Goal: Task Accomplishment & Management: Book appointment/travel/reservation

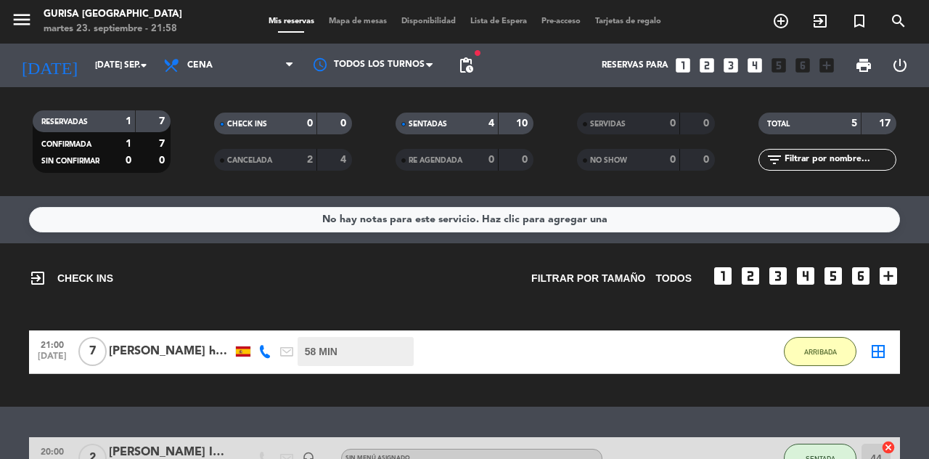
click at [783, 27] on icon "add_circle_outline" at bounding box center [780, 20] width 17 height 17
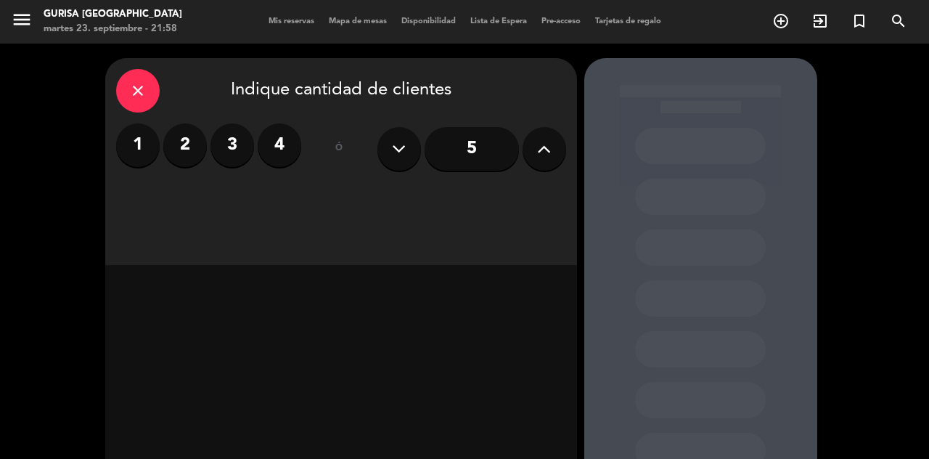
click at [228, 150] on label "3" at bounding box center [232, 145] width 44 height 44
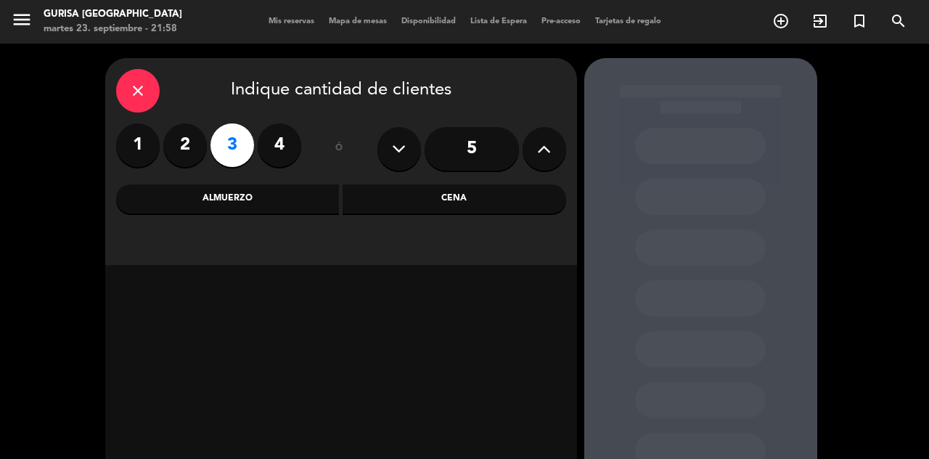
click at [503, 213] on div "Cena" at bounding box center [455, 198] width 224 height 29
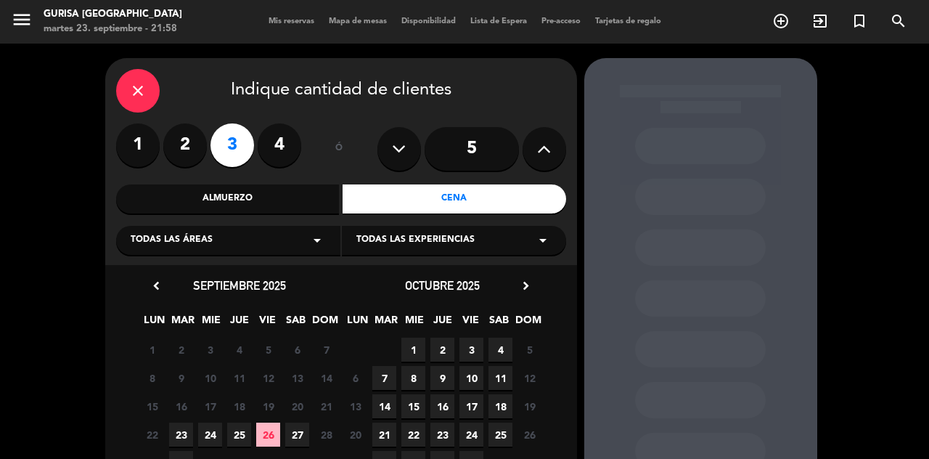
click at [242, 446] on span "25" at bounding box center [239, 434] width 24 height 24
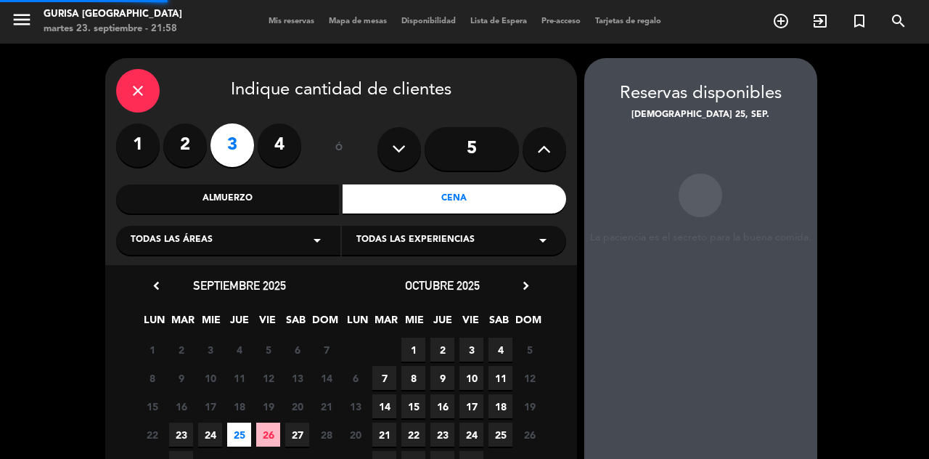
scroll to position [36, 0]
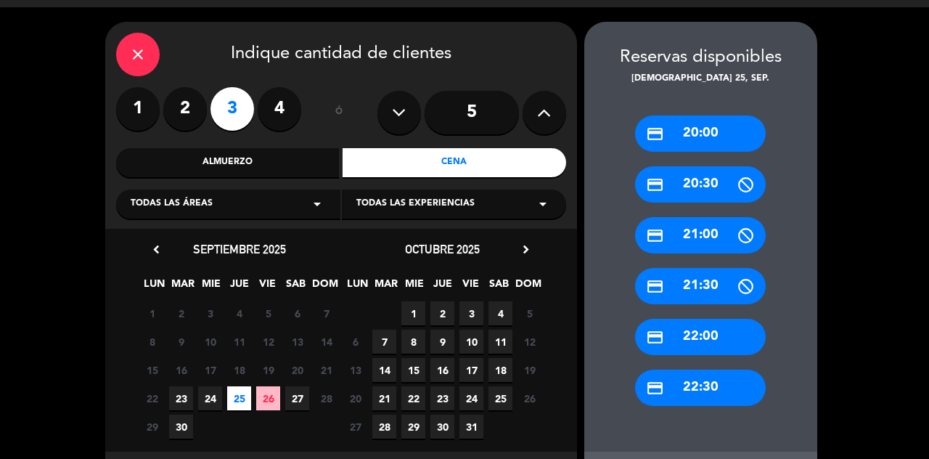
click at [699, 217] on div "credit_card 21:00" at bounding box center [700, 235] width 131 height 36
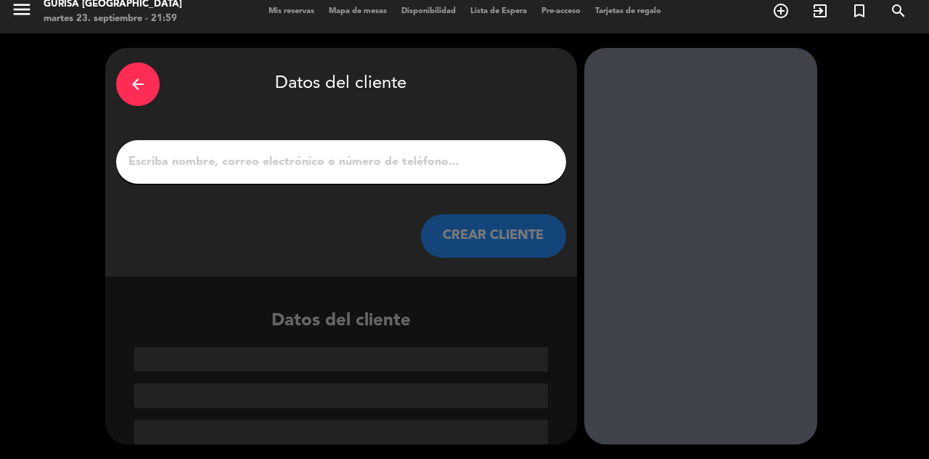
scroll to position [0, 0]
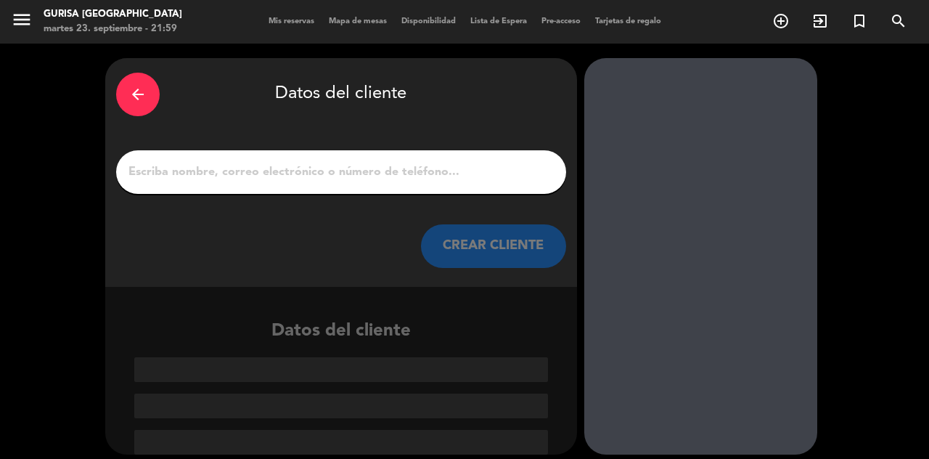
click at [326, 162] on input "1" at bounding box center [341, 172] width 428 height 20
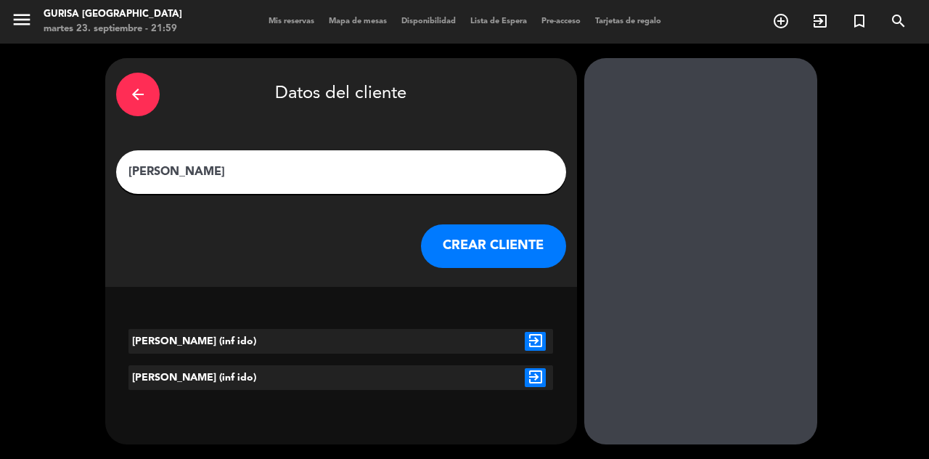
type input "Gonzalo guiarte"
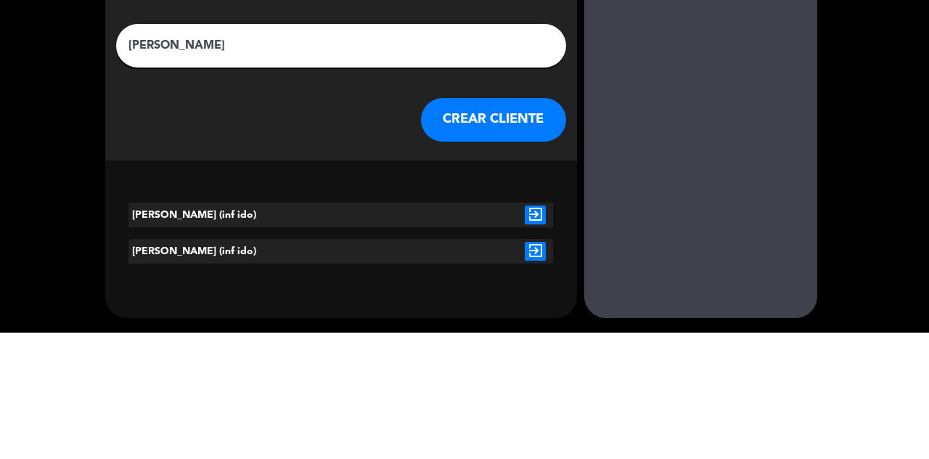
click at [502, 233] on button "CREAR CLIENTE" at bounding box center [493, 246] width 145 height 44
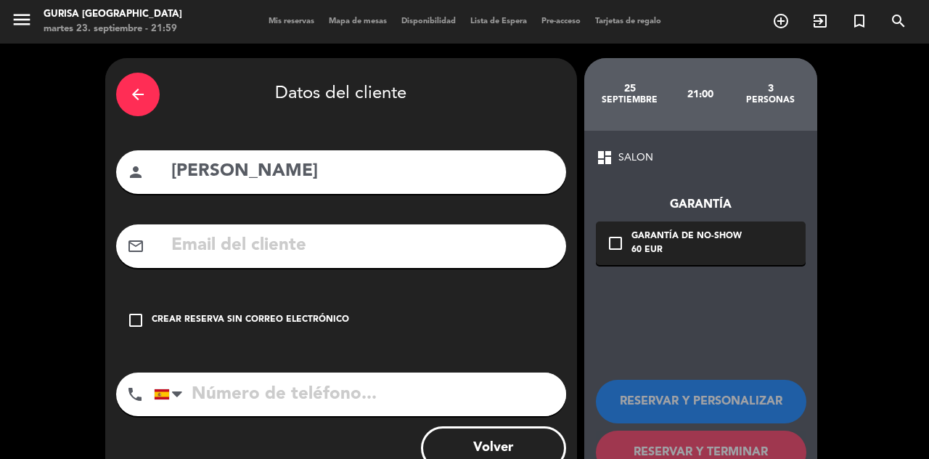
click at [141, 311] on icon "check_box_outline_blank" at bounding box center [135, 319] width 17 height 17
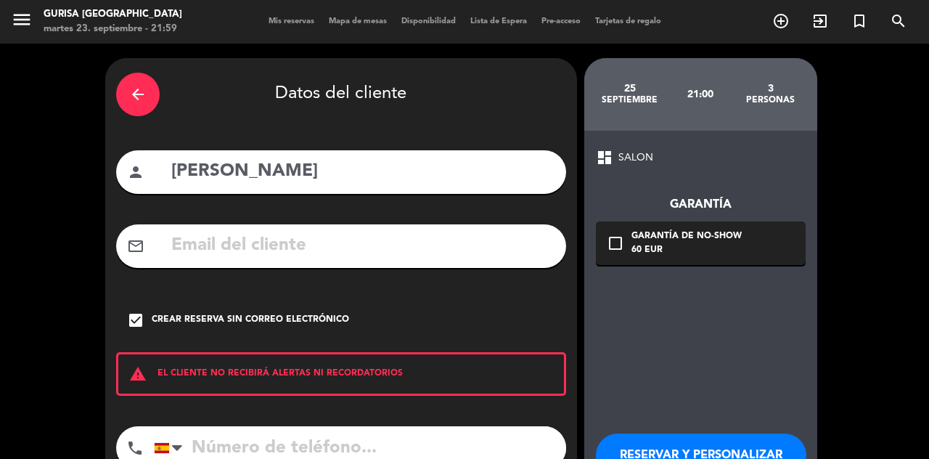
click at [289, 426] on input "tel" at bounding box center [360, 448] width 412 height 44
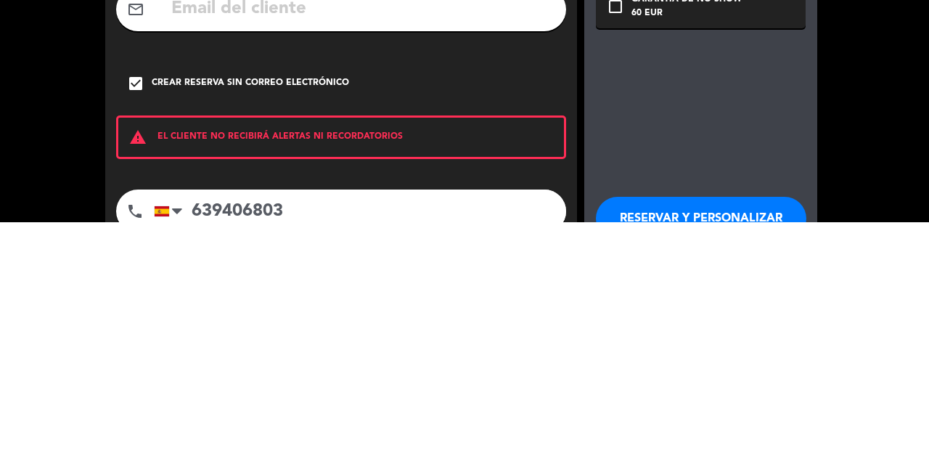
scroll to position [31, 0]
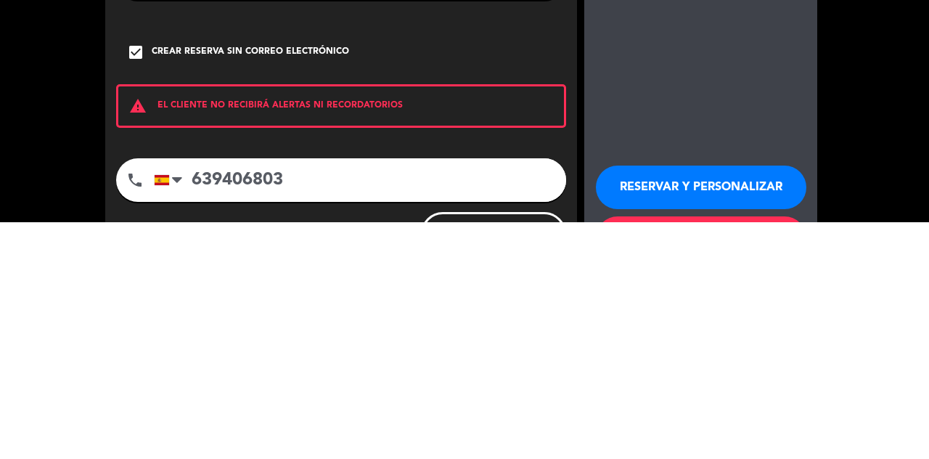
type input "639406803"
